Goal: Information Seeking & Learning: Learn about a topic

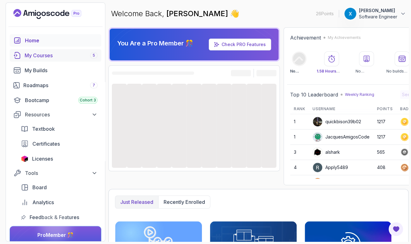
click at [57, 55] on div "My Courses 5" at bounding box center [61, 55] width 73 height 7
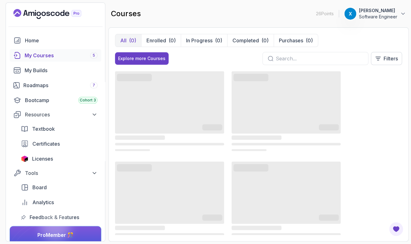
drag, startPoint x: 293, startPoint y: 65, endPoint x: 291, endPoint y: 61, distance: 4.5
click at [291, 61] on div at bounding box center [315, 58] width 106 height 13
click at [291, 61] on input "text" at bounding box center [319, 58] width 87 height 7
type input "type"
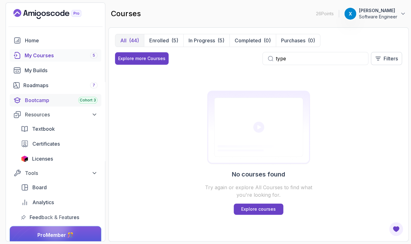
click at [57, 103] on div "Bootcamp Cohort 3" at bounding box center [61, 100] width 73 height 7
click at [46, 91] on link "Roadmaps 7" at bounding box center [56, 85] width 92 height 12
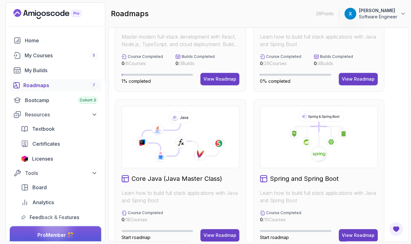
scroll to position [109, 0]
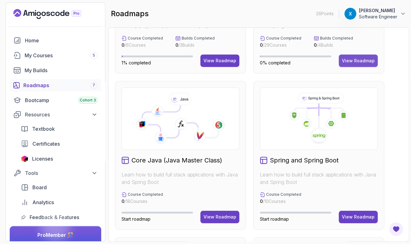
click at [368, 65] on button "View Roadmap" at bounding box center [358, 61] width 39 height 12
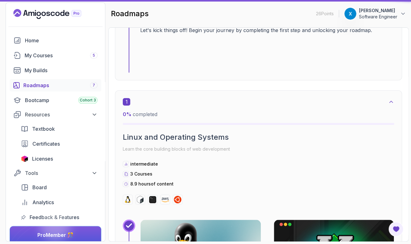
scroll to position [6, 0]
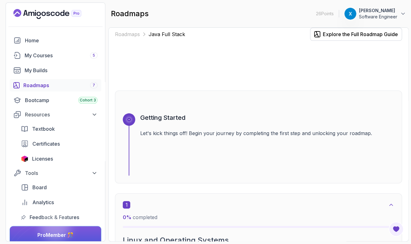
click at [405, 52] on div "Roadmaps Java Full Stack Explore the Full Roadmap Guide Getting Started Let's k…" at bounding box center [258, 134] width 300 height 214
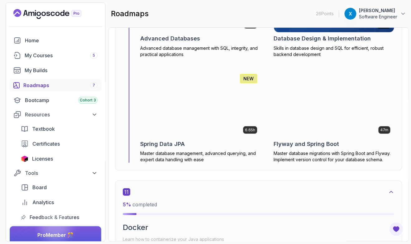
scroll to position [2851, 0]
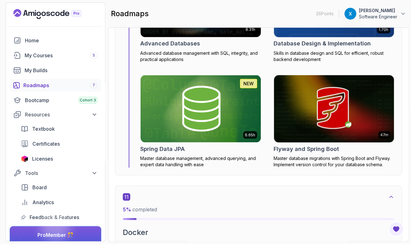
click at [409, 78] on section "26 Points 1 xiao Software Engineer Home My Courses 5 My Builds Roadmaps 7 Bootc…" at bounding box center [205, 122] width 411 height 244
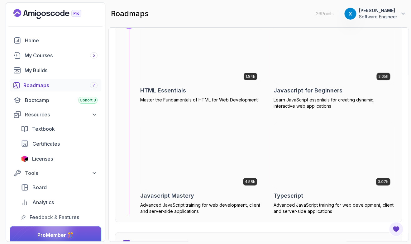
scroll to position [4018, 0]
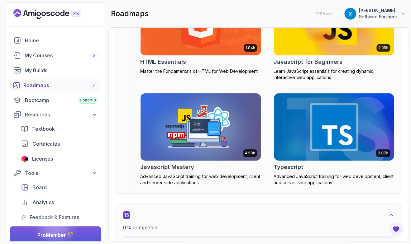
click at [309, 166] on div "Typescript" at bounding box center [334, 167] width 121 height 9
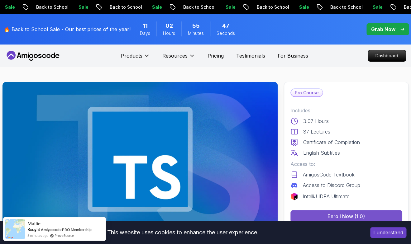
click at [322, 218] on button "Enroll Now (1.0)" at bounding box center [346, 216] width 112 height 12
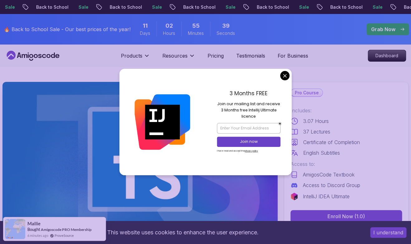
click at [406, 96] on div "Pro Course Includes: 3.07 Hours 37 Lectures Certificate of Completion English S…" at bounding box center [346, 155] width 125 height 147
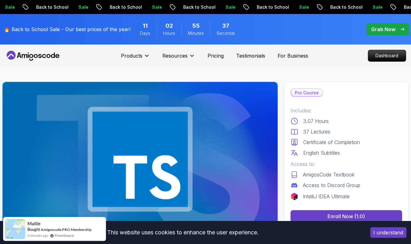
click at [343, 107] on p "Includes:" at bounding box center [346, 110] width 112 height 7
click at [246, 60] on p "Testimonials" at bounding box center [250, 55] width 29 height 7
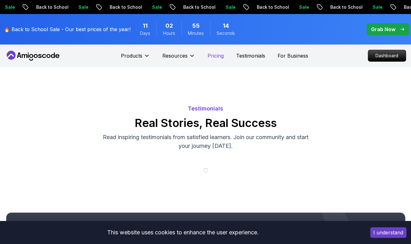
click at [211, 54] on p "Pricing" at bounding box center [216, 55] width 16 height 7
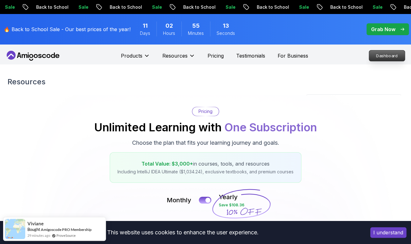
click at [369, 59] on p "Dashboard" at bounding box center [387, 55] width 36 height 11
click at [382, 60] on p "Dashboard" at bounding box center [387, 55] width 36 height 11
click at [391, 58] on p "Dashboard" at bounding box center [387, 55] width 36 height 11
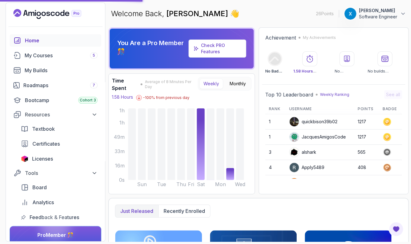
click at [47, 92] on div "Home My Courses 5 My Builds Roadmaps 7 Bootcamp Cohort 3 Resources Textbook Cer…" at bounding box center [56, 129] width 92 height 190
click at [51, 90] on link "Roadmaps 7" at bounding box center [56, 85] width 92 height 12
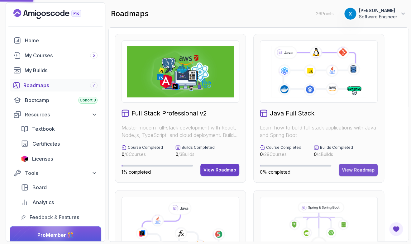
click at [359, 173] on div "View Roadmap" at bounding box center [358, 170] width 33 height 6
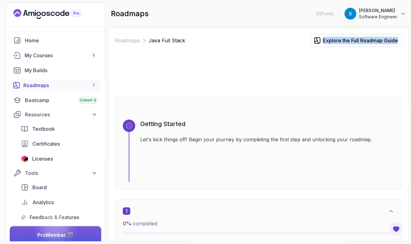
drag, startPoint x: 411, startPoint y: 46, endPoint x: 403, endPoint y: 80, distance: 34.8
click at [403, 80] on section "26 Points 1 xiao Software Engineer Home My Courses 5 My Builds Roadmaps 7 Bootc…" at bounding box center [205, 122] width 411 height 244
click at [403, 80] on div "Roadmaps Java Full Stack Explore the Full Roadmap Guide Getting Started Let's k…" at bounding box center [258, 134] width 300 height 214
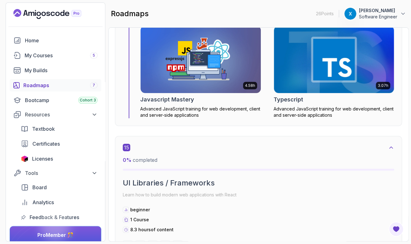
scroll to position [4084, 0]
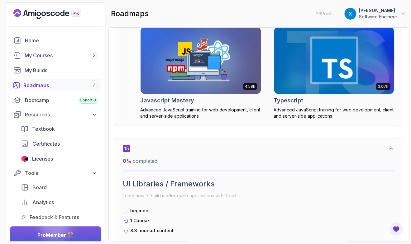
click at [286, 101] on h2 "Typescript" at bounding box center [289, 100] width 30 height 9
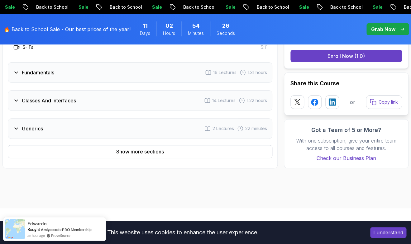
scroll to position [673, 0]
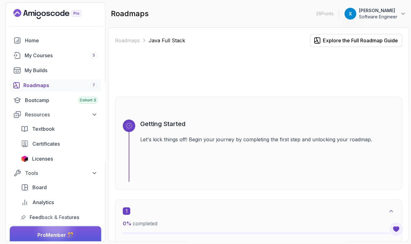
click at [239, 186] on div "Getting Started Let's kick things off! Begin your journey by completing the fir…" at bounding box center [258, 143] width 287 height 93
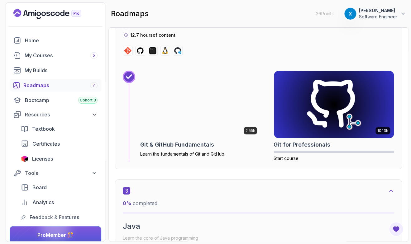
scroll to position [602, 0]
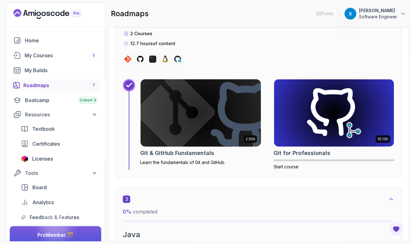
click at [204, 152] on h2 "Git & GitHub Fundamentals" at bounding box center [177, 153] width 74 height 9
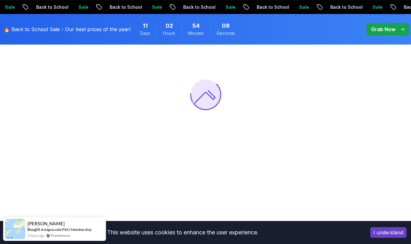
scroll to position [105, 0]
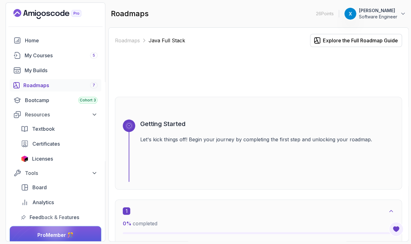
click at [401, 186] on div "Getting Started Let's kick things off! Begin your journey by completing the fir…" at bounding box center [258, 143] width 287 height 93
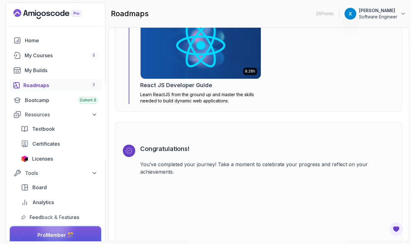
scroll to position [4321, 0]
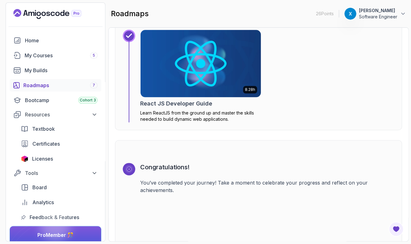
click at [212, 85] on img at bounding box center [200, 63] width 126 height 71
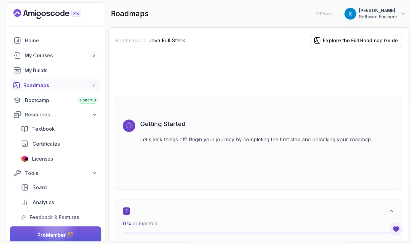
click at [401, 84] on div at bounding box center [258, 72] width 287 height 30
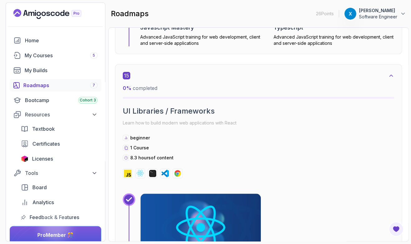
scroll to position [4139, 0]
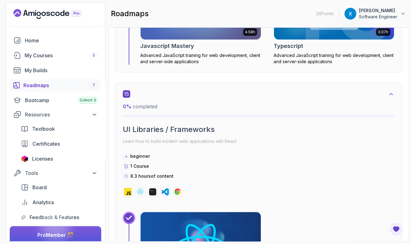
click at [340, 43] on div "Typescript" at bounding box center [334, 46] width 121 height 9
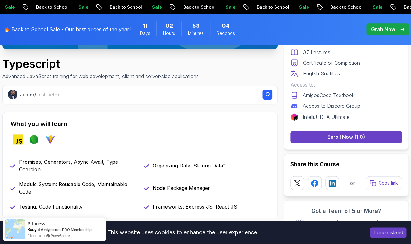
scroll to position [189, 0]
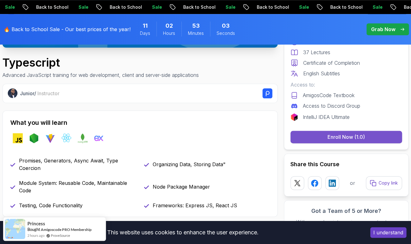
click at [333, 136] on div "Enroll Now (1.0)" at bounding box center [346, 136] width 37 height 7
click at [190, 104] on div "Junior / Instructor What you will learn javascript nodejs vite react mongodb ex…" at bounding box center [139, 150] width 275 height 133
